Goal: Find specific page/section: Find specific page/section

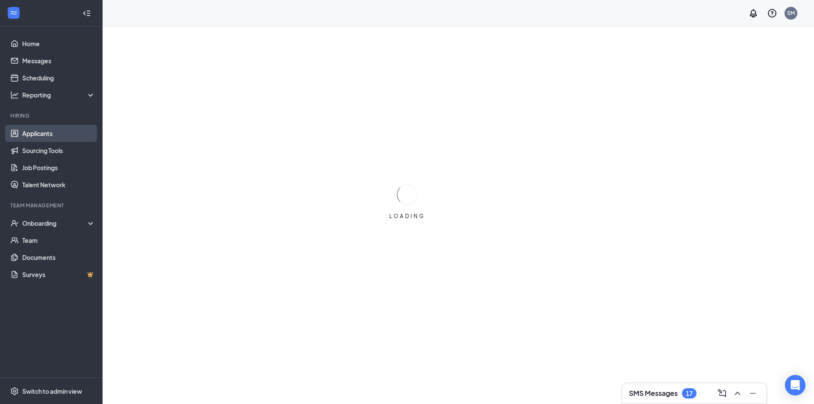
click at [59, 138] on link "Applicants" at bounding box center [58, 133] width 73 height 17
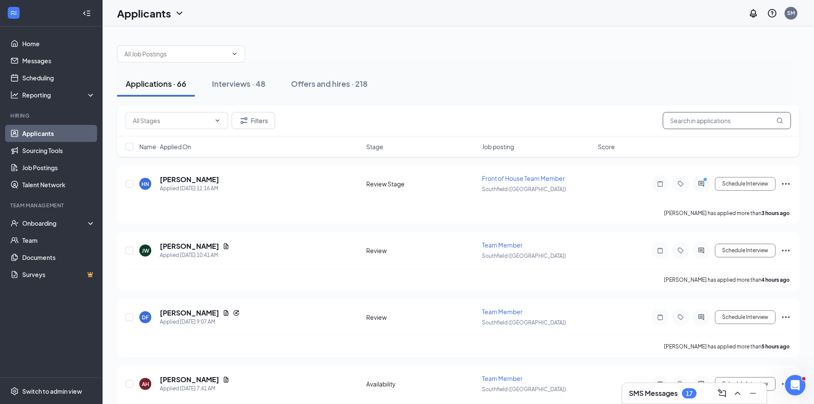
click at [745, 119] on input "text" at bounding box center [727, 120] width 128 height 17
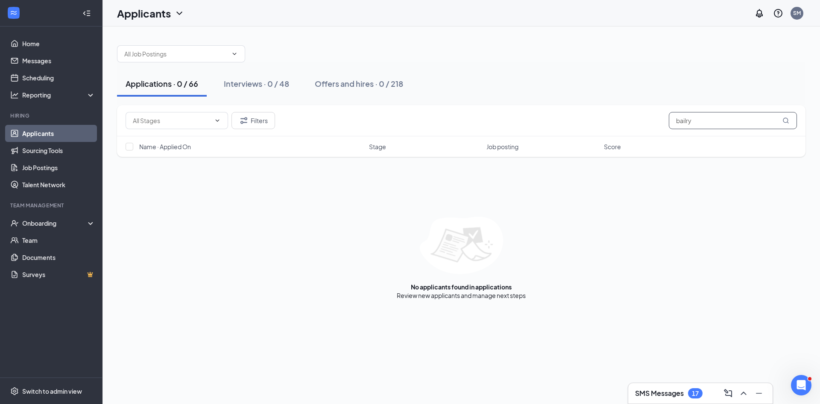
type input "bailry"
click at [38, 131] on link "Applicants" at bounding box center [58, 133] width 73 height 17
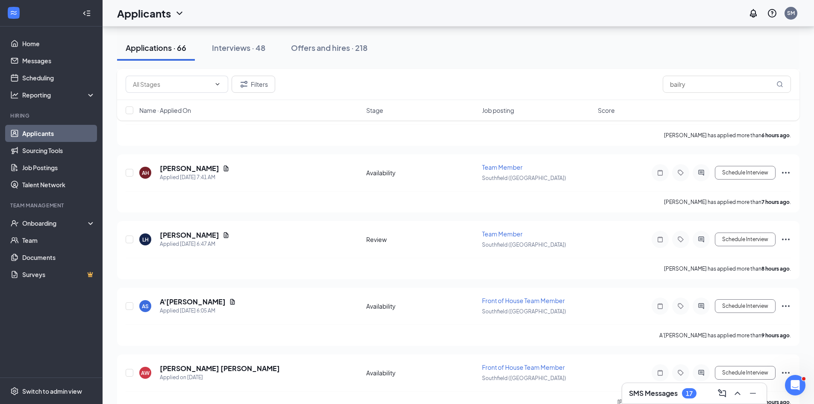
scroll to position [214, 0]
